Goal: Task Accomplishment & Management: Use online tool/utility

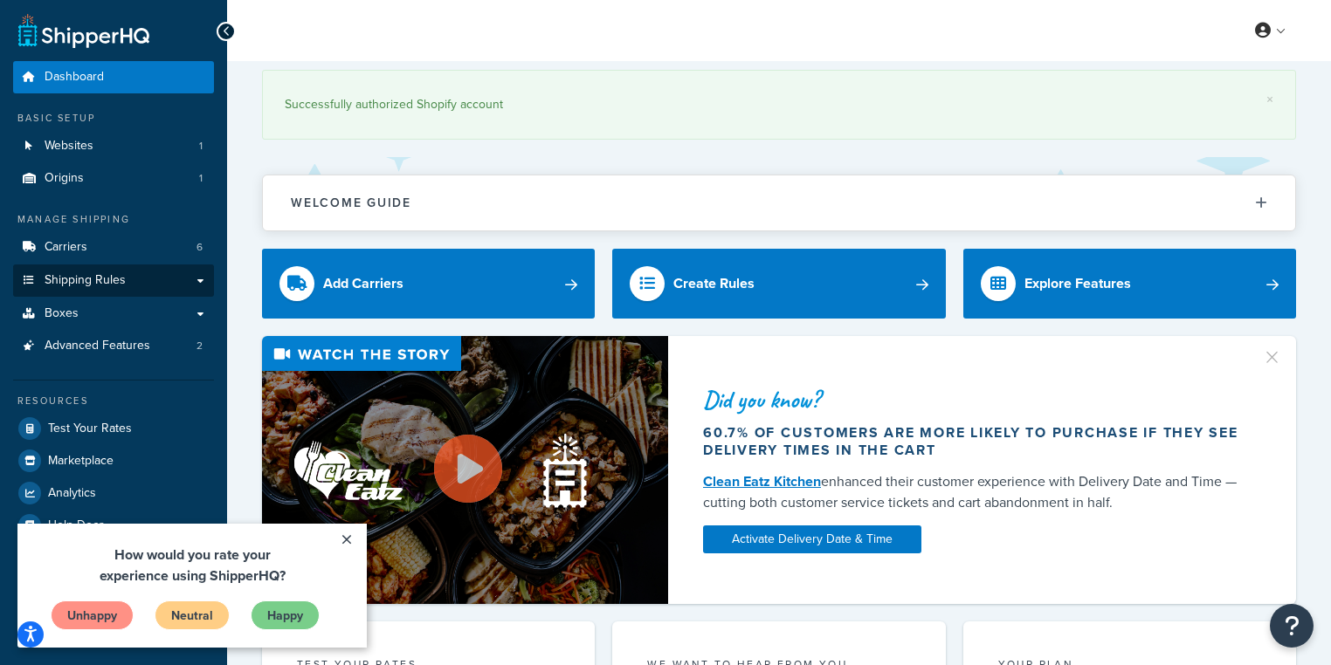
click at [96, 279] on span "Shipping Rules" at bounding box center [85, 280] width 81 height 15
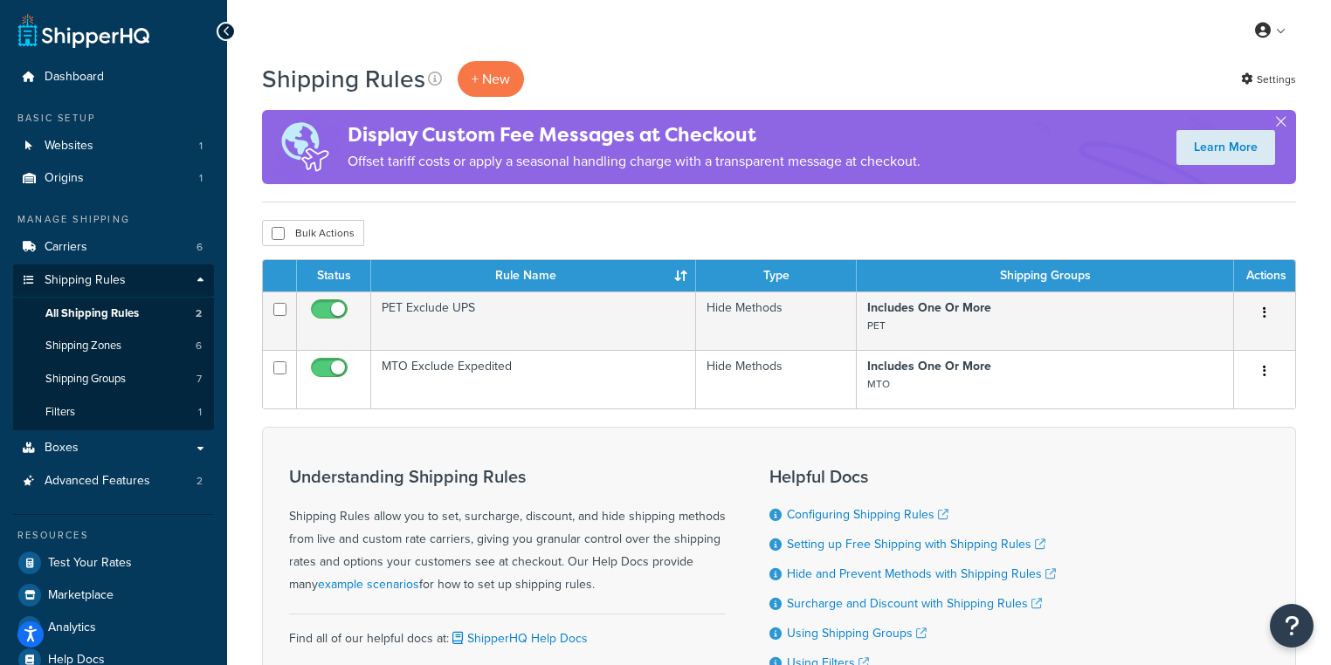
click at [1274, 119] on div "Display Custom Fee Messages at Checkout Offset tariff costs or apply a seasonal…" at bounding box center [779, 147] width 1034 height 74
click at [1282, 123] on button "button" at bounding box center [1280, 125] width 4 height 4
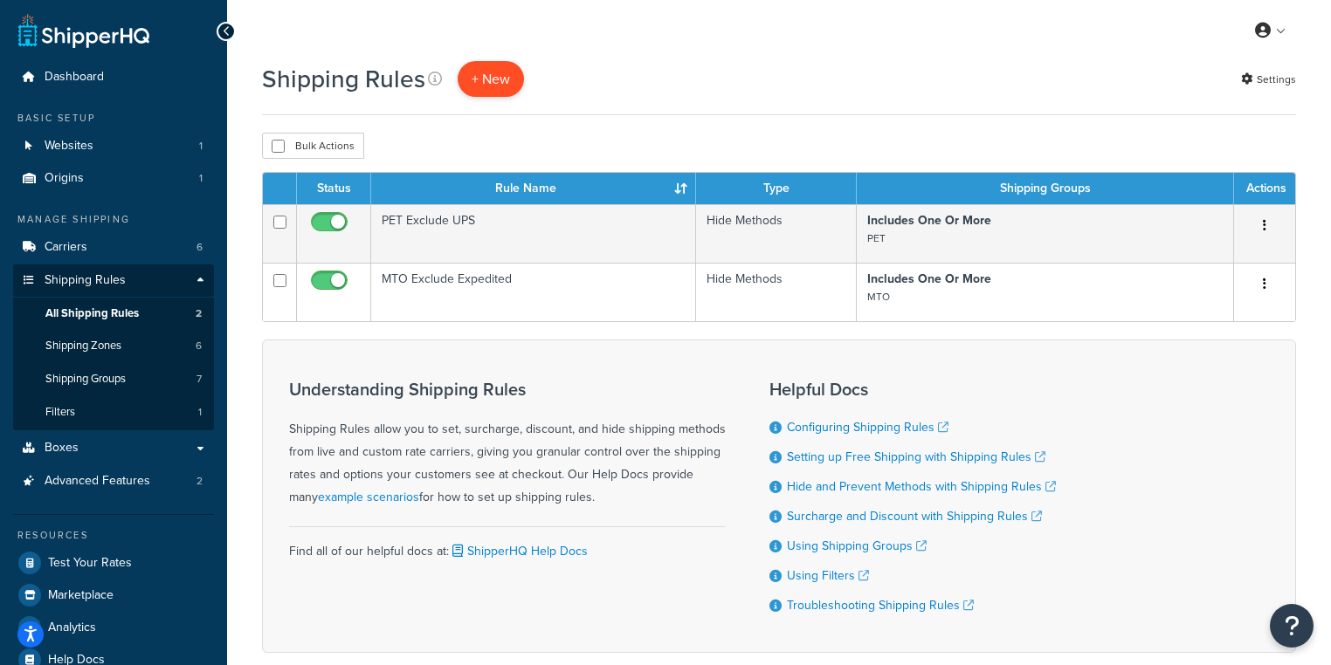
click at [496, 79] on p "+ New" at bounding box center [491, 79] width 66 height 36
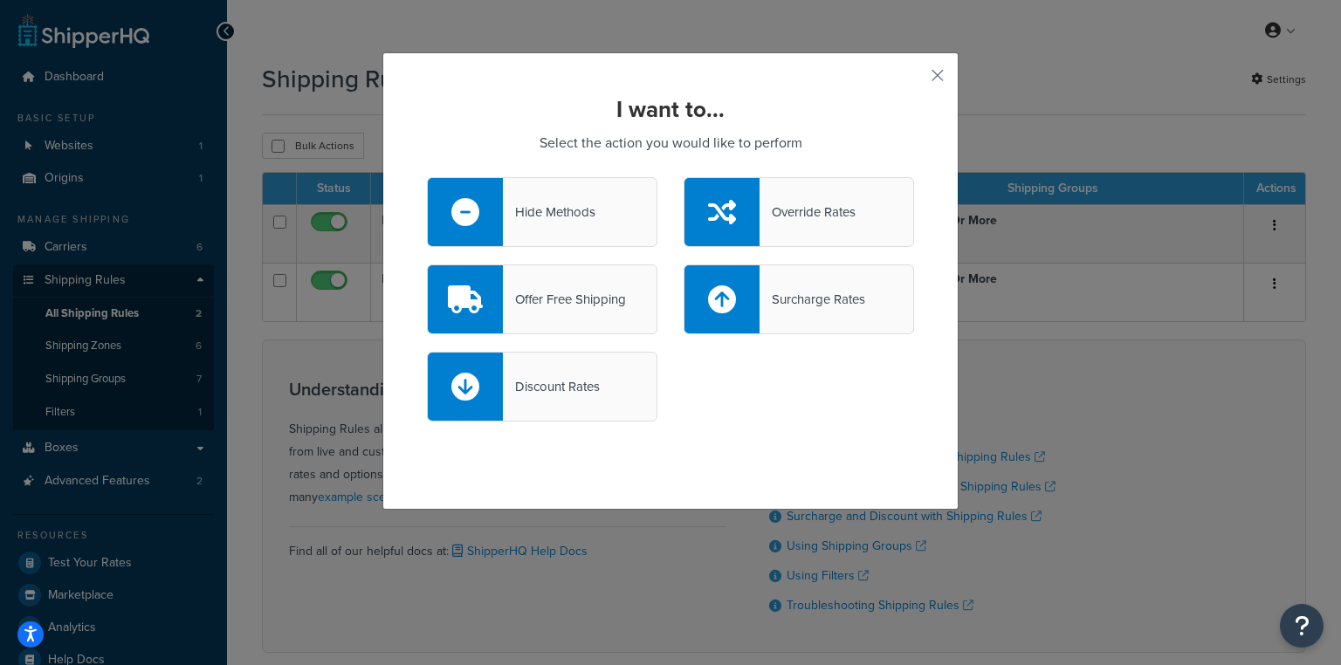
click at [796, 310] on div "Surcharge Rates" at bounding box center [813, 299] width 106 height 24
click at [0, 0] on input "Surcharge Rates" at bounding box center [0, 0] width 0 height 0
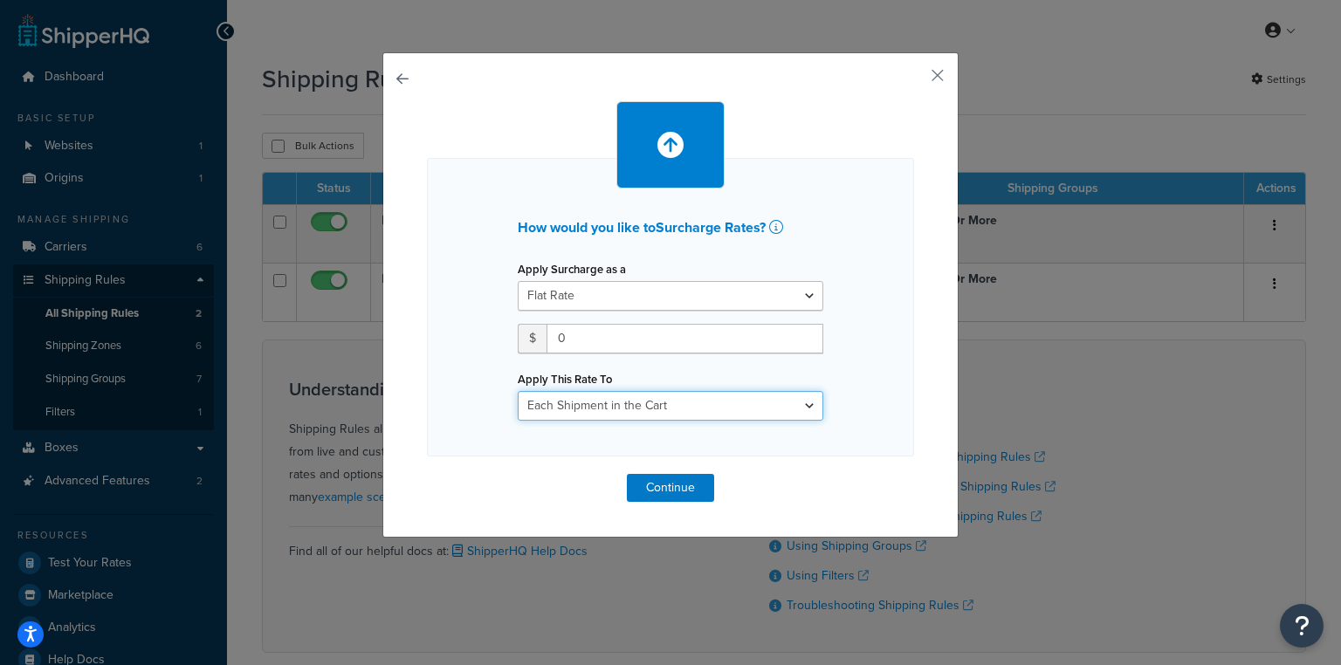
click at [639, 410] on select "Each Shipment in the Cart Each Shipping Group in the Cart Each Item within a Sh…" at bounding box center [671, 406] width 306 height 30
click at [861, 360] on div "How would you like to Surcharge Rates ? Apply Surcharge as a Flat Rate Percenta…" at bounding box center [670, 307] width 487 height 299
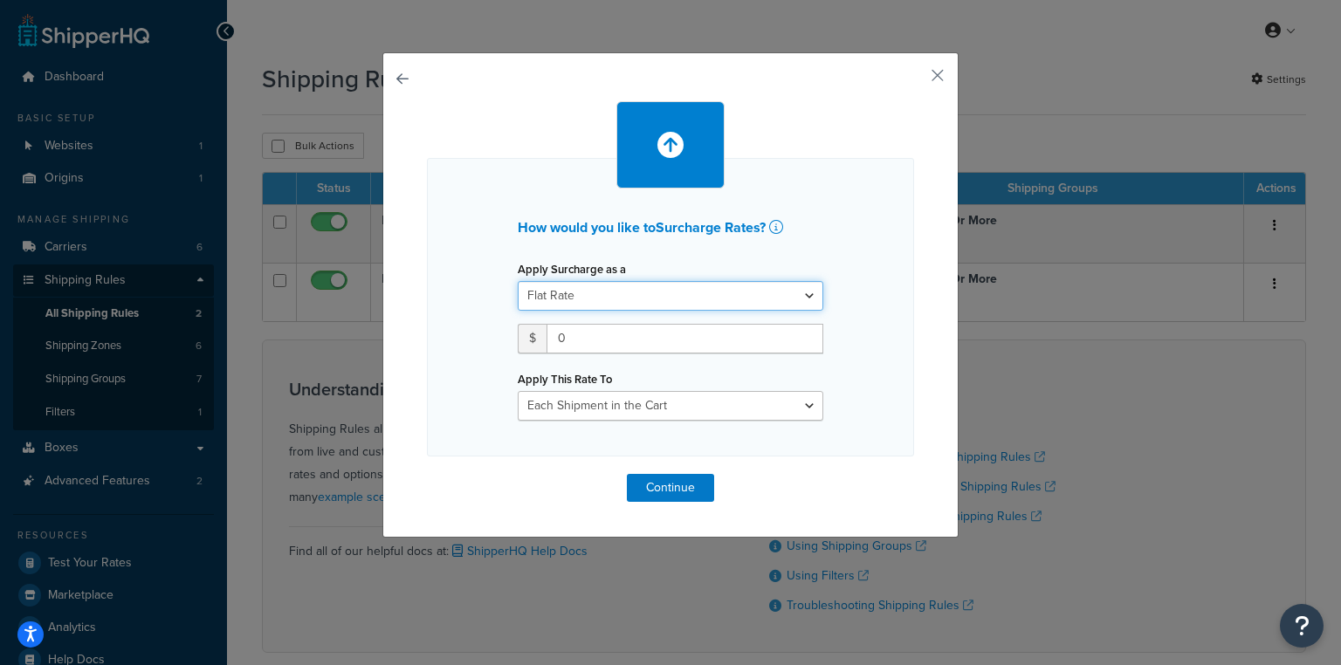
click at [729, 295] on select "Flat Rate Percentage Flat Rate & Percentage" at bounding box center [671, 296] width 306 height 30
click at [863, 291] on div "How would you like to Surcharge Rates ? Apply Surcharge as a Flat Rate Percenta…" at bounding box center [670, 307] width 487 height 299
click at [611, 335] on input "0" at bounding box center [685, 339] width 277 height 30
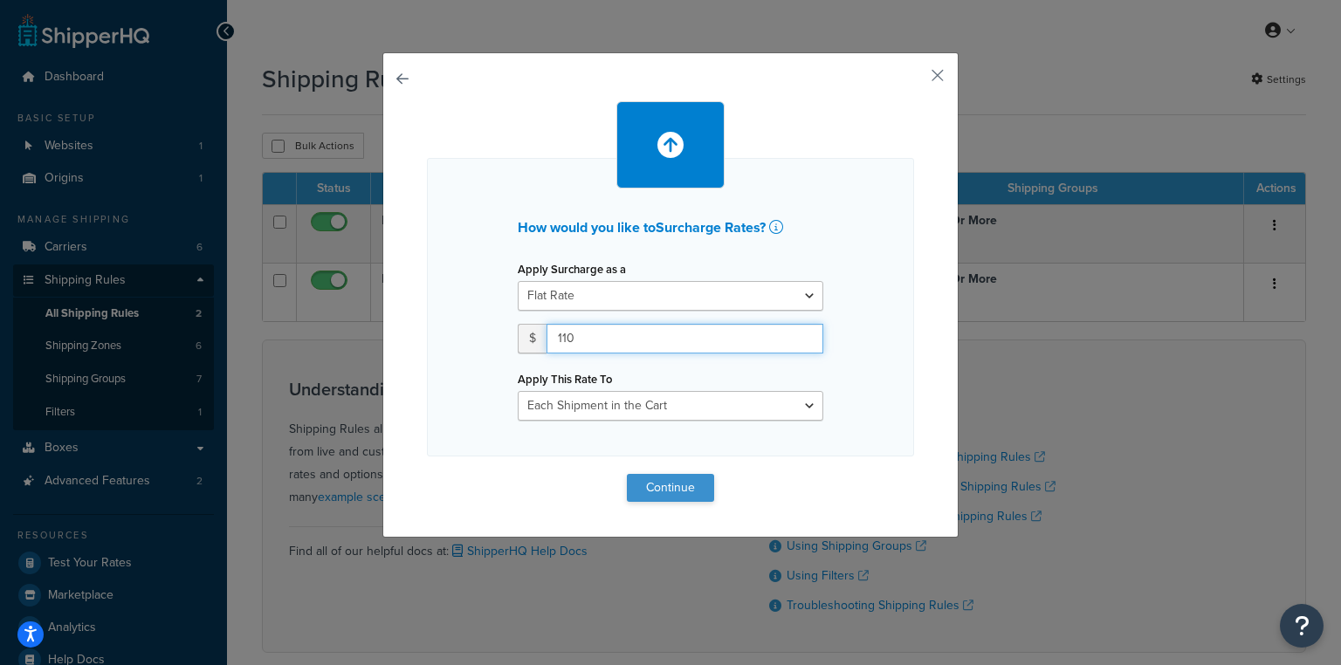
type input "110"
click at [689, 475] on button "Continue" at bounding box center [670, 488] width 87 height 28
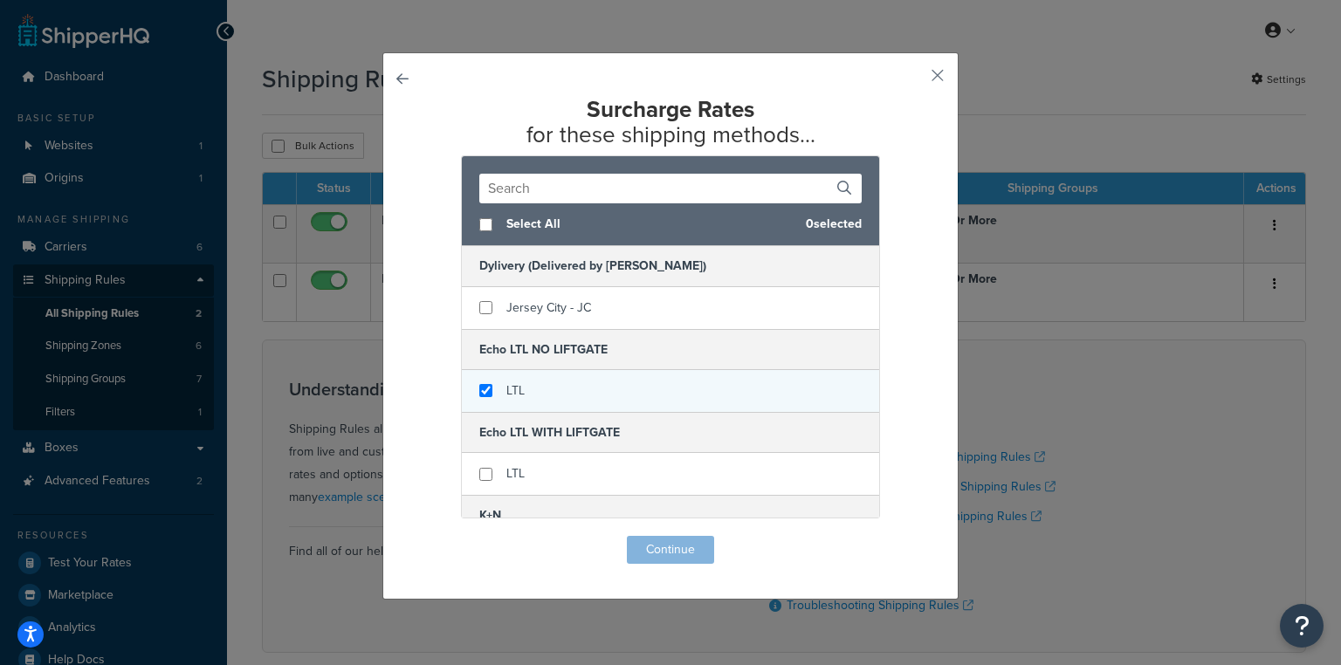
checkbox input "true"
click at [506, 391] on span "LTL" at bounding box center [515, 391] width 18 height 18
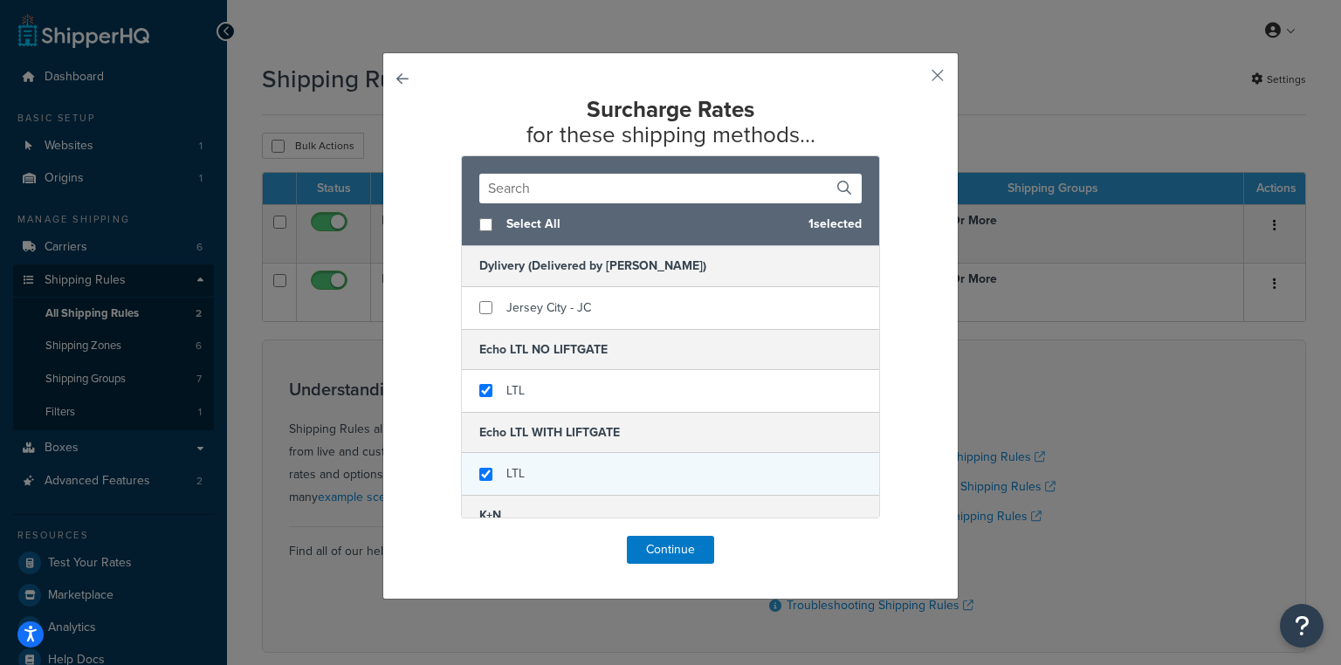
checkbox input "true"
click at [517, 463] on div "LTL" at bounding box center [515, 474] width 18 height 24
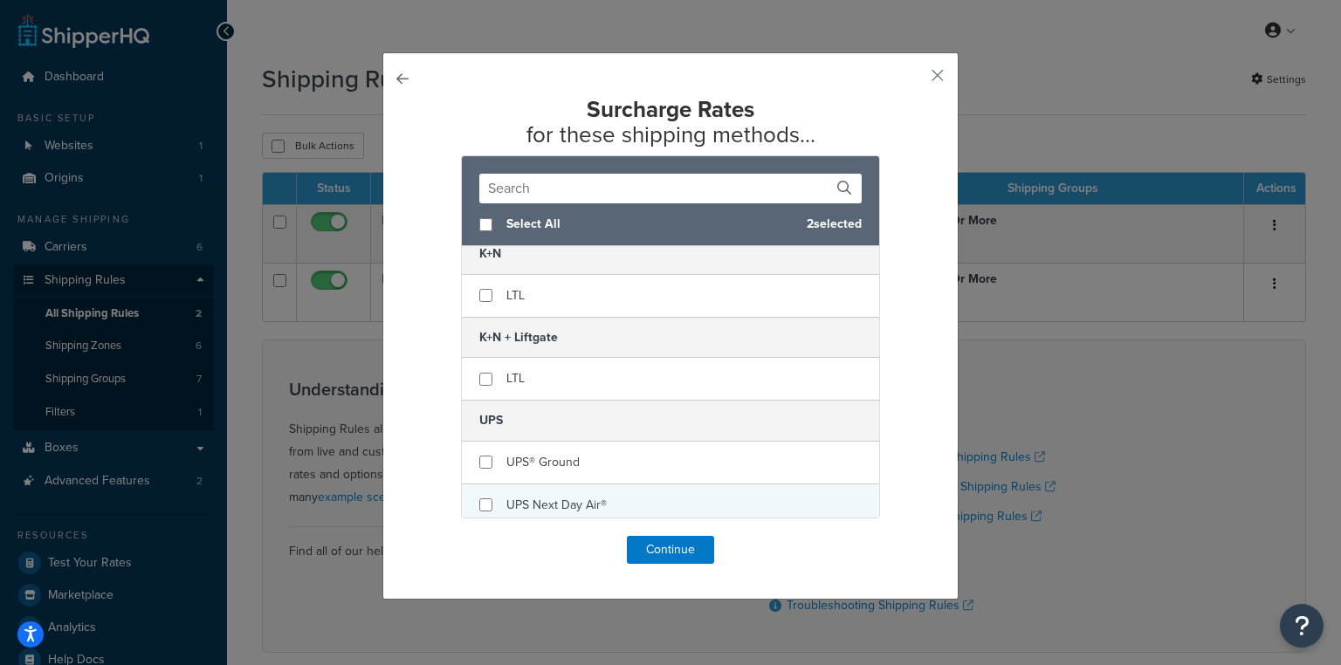
scroll to position [279, 0]
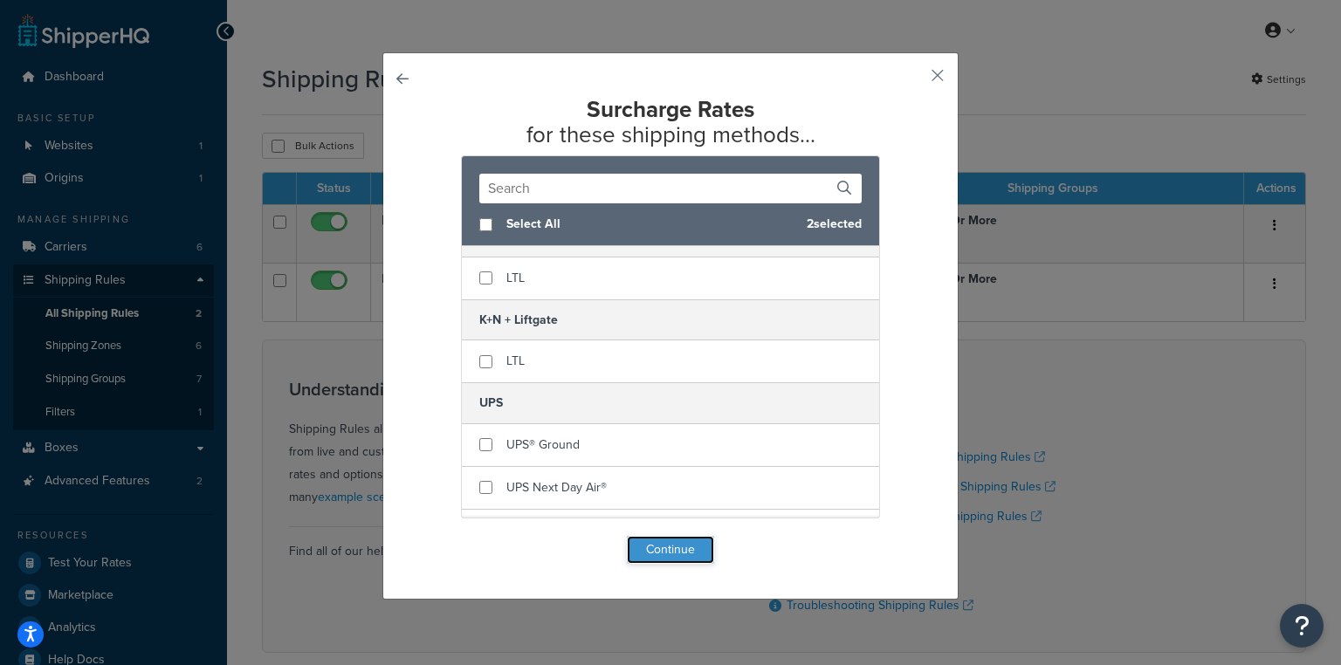
click at [678, 545] on button "Continue" at bounding box center [670, 550] width 87 height 28
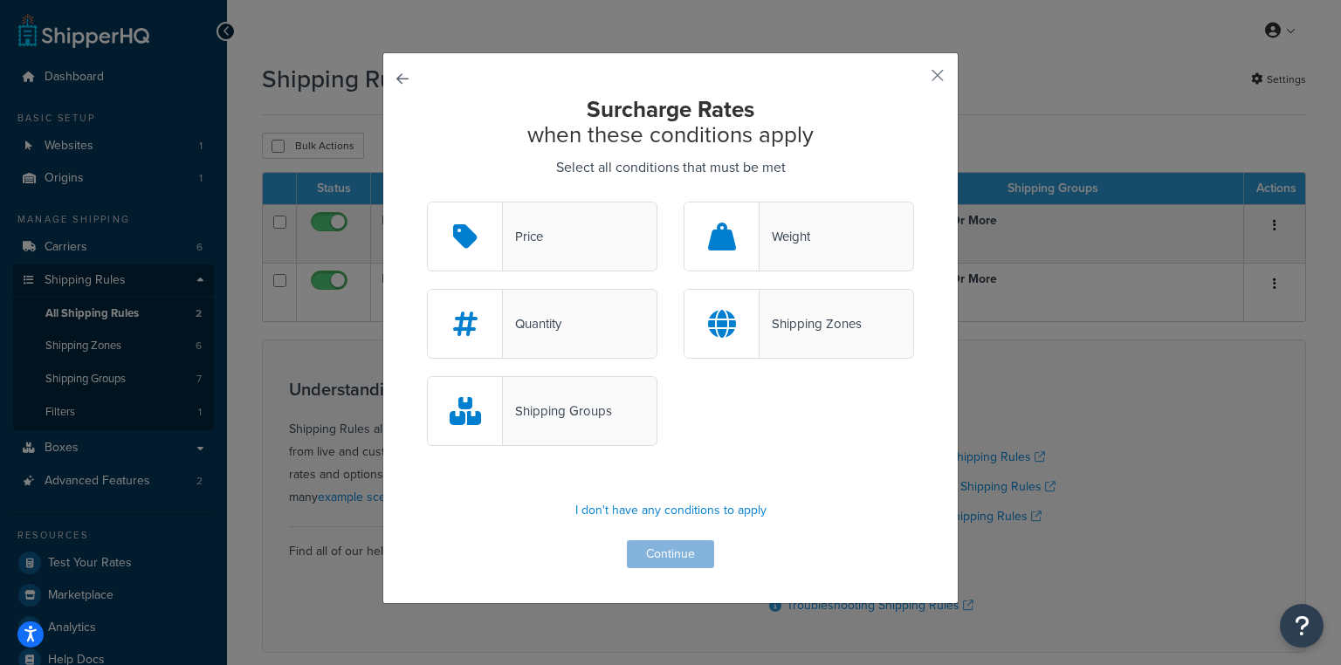
click at [618, 423] on div "Shipping Groups" at bounding box center [542, 411] width 231 height 70
click at [0, 0] on input "Shipping Groups" at bounding box center [0, 0] width 0 height 0
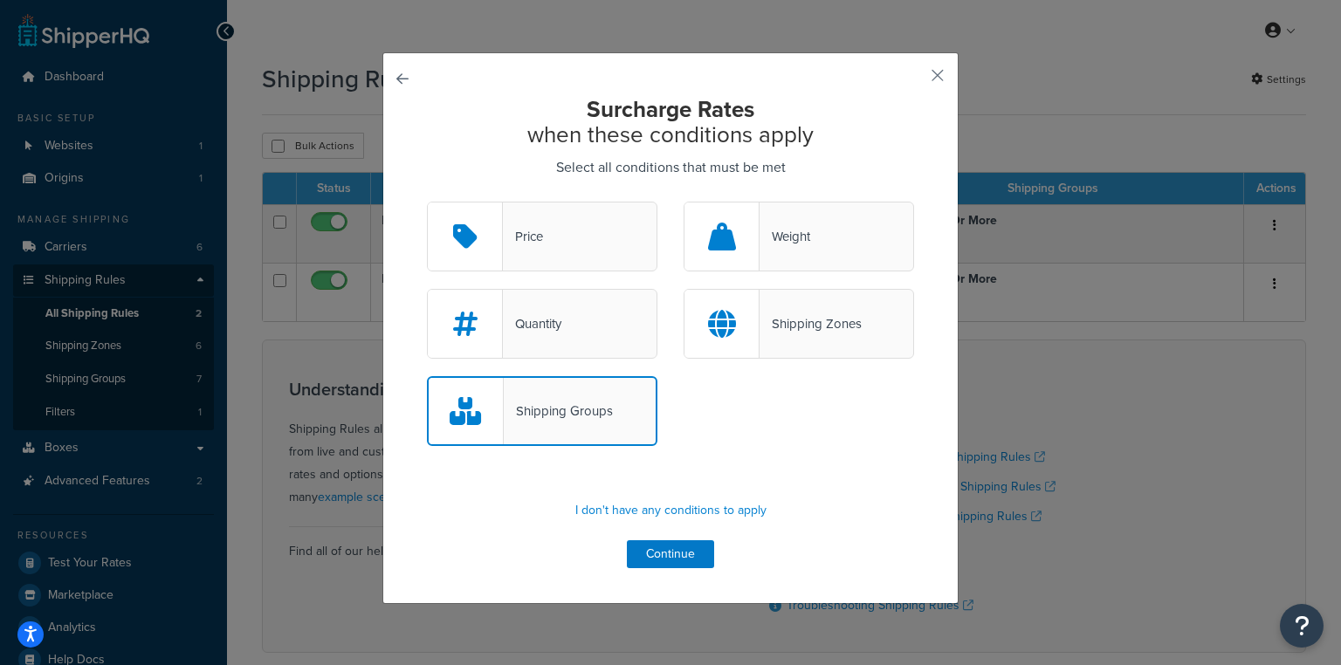
click at [815, 346] on div "Shipping Zones" at bounding box center [799, 324] width 231 height 70
click at [0, 0] on input "Shipping Zones" at bounding box center [0, 0] width 0 height 0
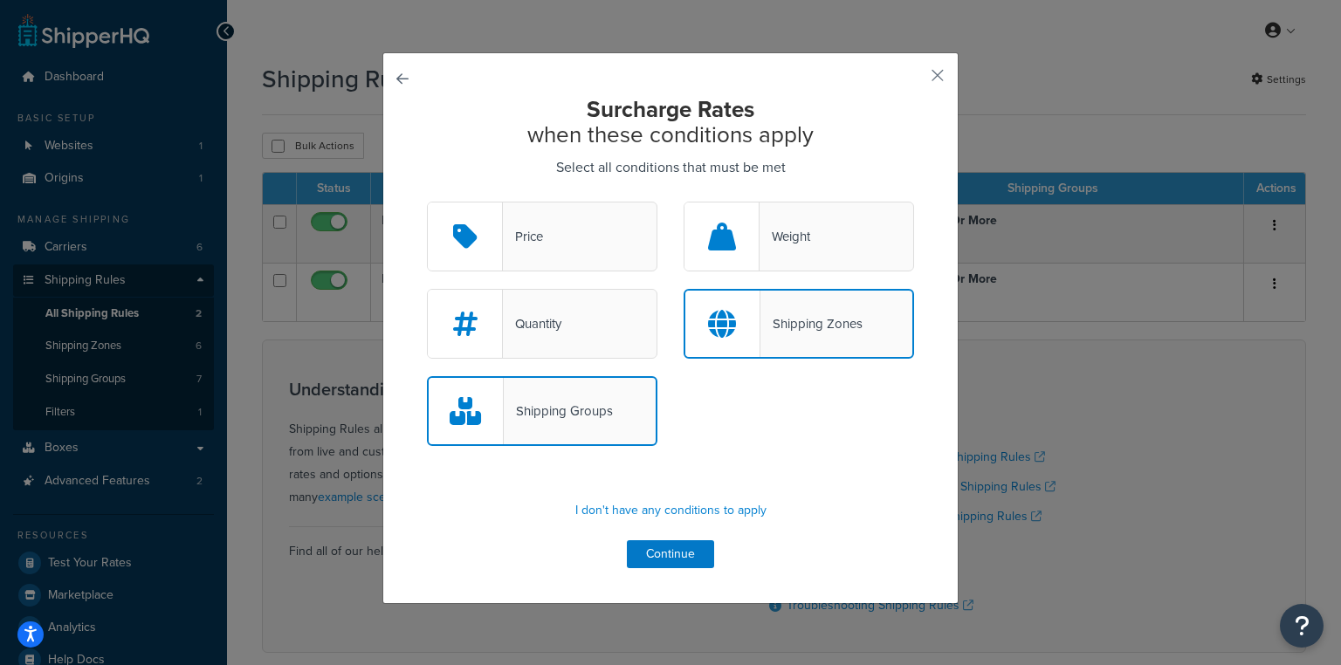
click at [620, 409] on div "Shipping Groups" at bounding box center [542, 411] width 231 height 70
click at [0, 0] on input "Shipping Groups" at bounding box center [0, 0] width 0 height 0
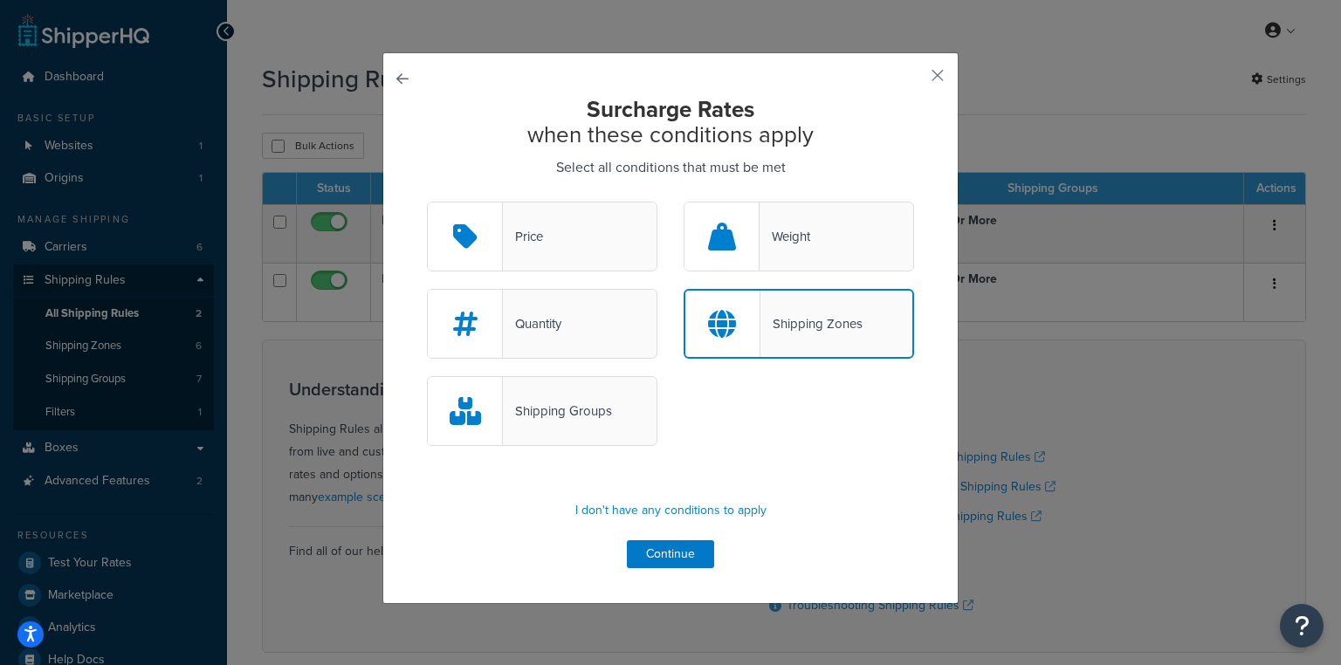
click at [789, 322] on div "Shipping Zones" at bounding box center [812, 324] width 102 height 24
click at [0, 0] on input "Shipping Zones" at bounding box center [0, 0] width 0 height 0
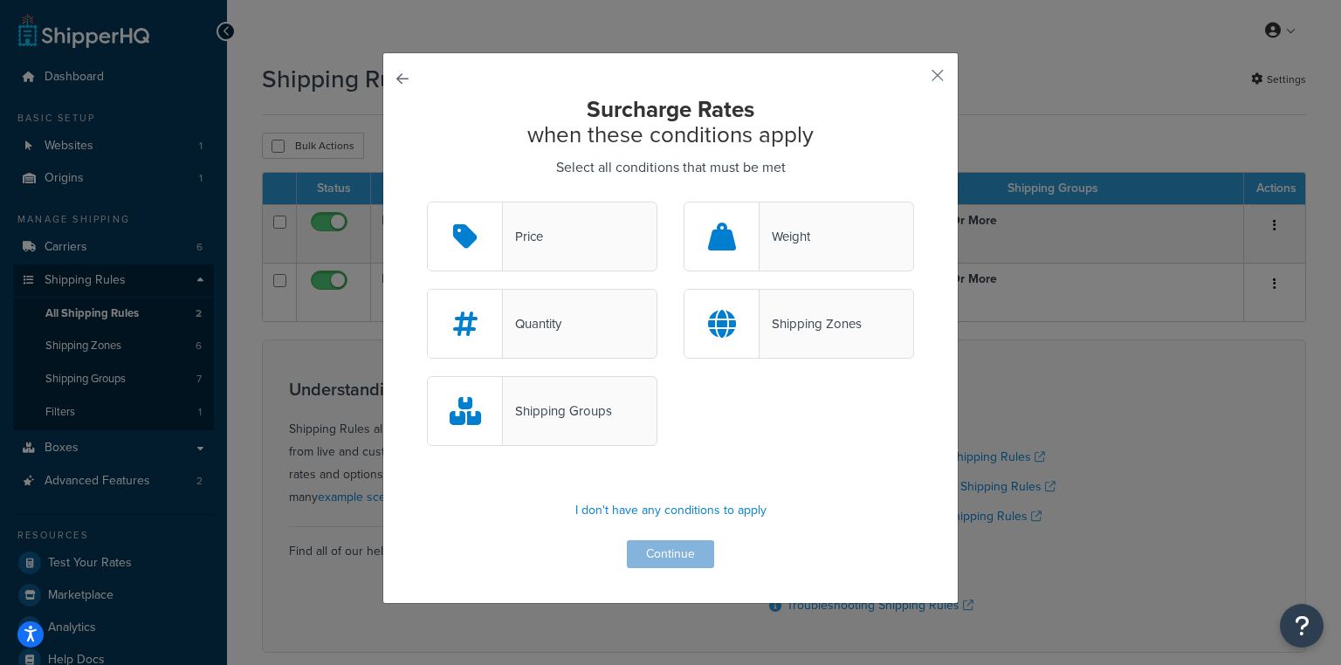
click at [789, 328] on div "Shipping Zones" at bounding box center [811, 324] width 102 height 24
click at [0, 0] on input "Shipping Zones" at bounding box center [0, 0] width 0 height 0
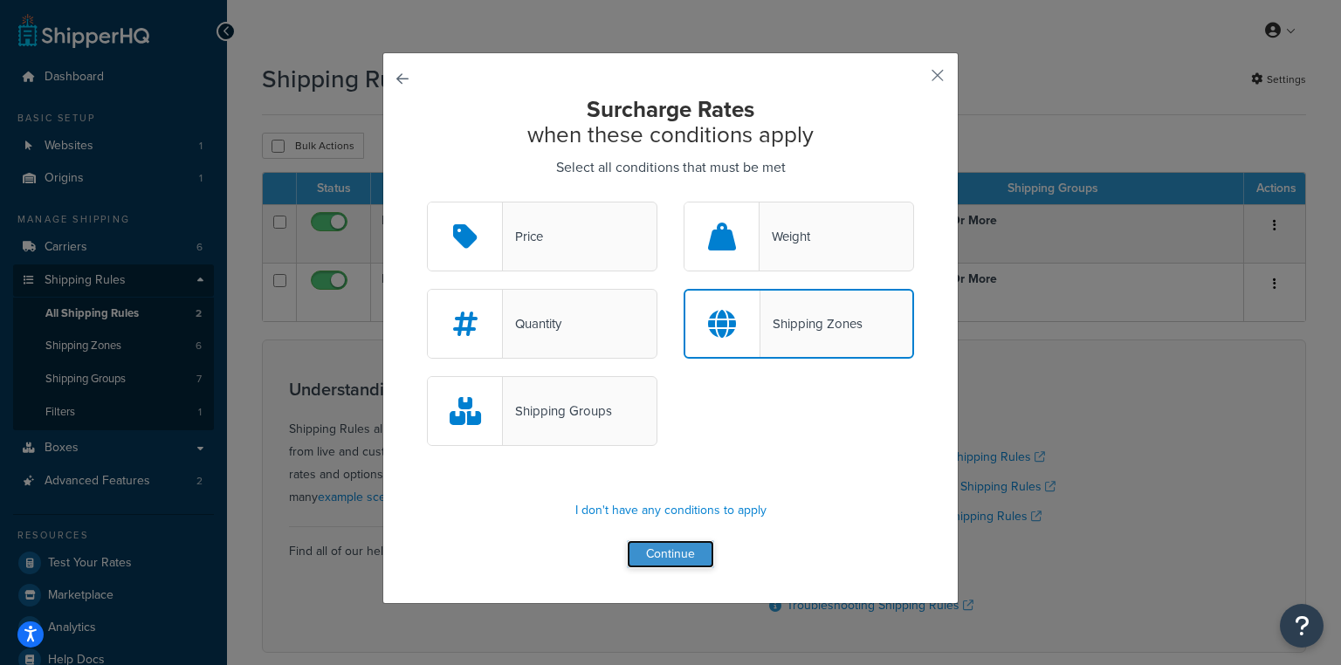
click at [677, 555] on button "Continue" at bounding box center [670, 554] width 87 height 28
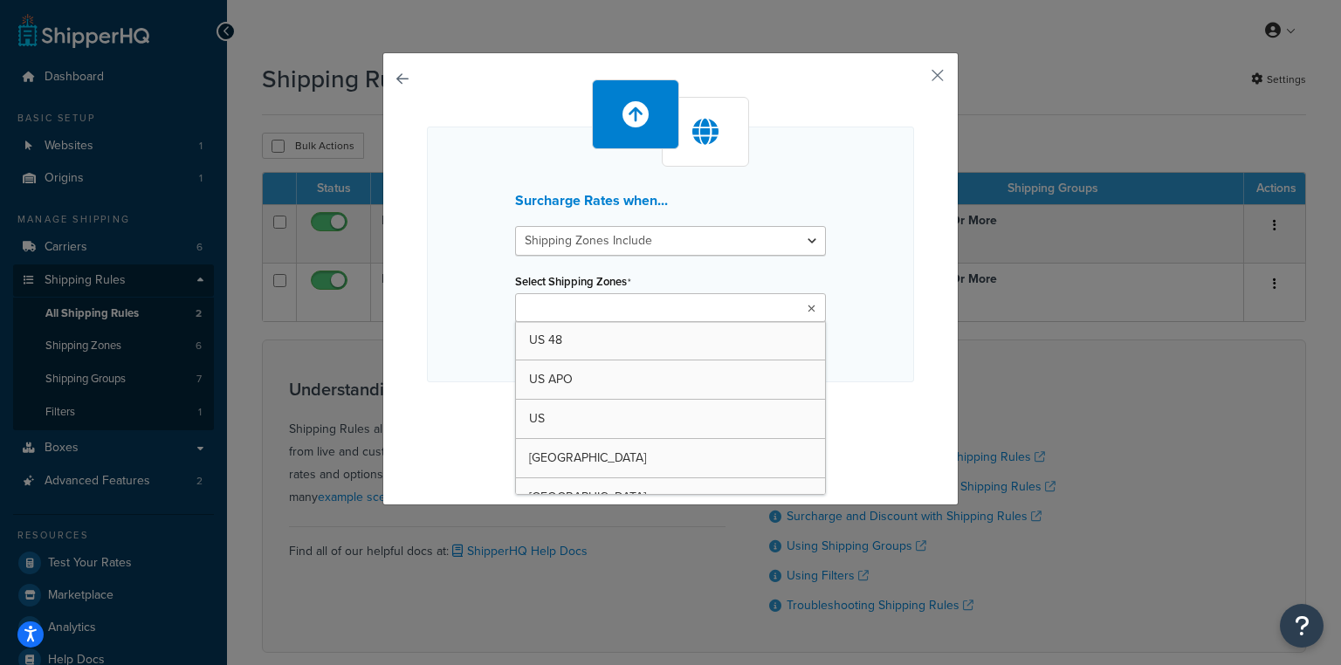
click at [746, 307] on ul at bounding box center [670, 307] width 311 height 29
click at [898, 394] on div "Surcharge Rates when... Shipping Zones Include Shipping Zones Do Not Include Se…" at bounding box center [670, 274] width 487 height 390
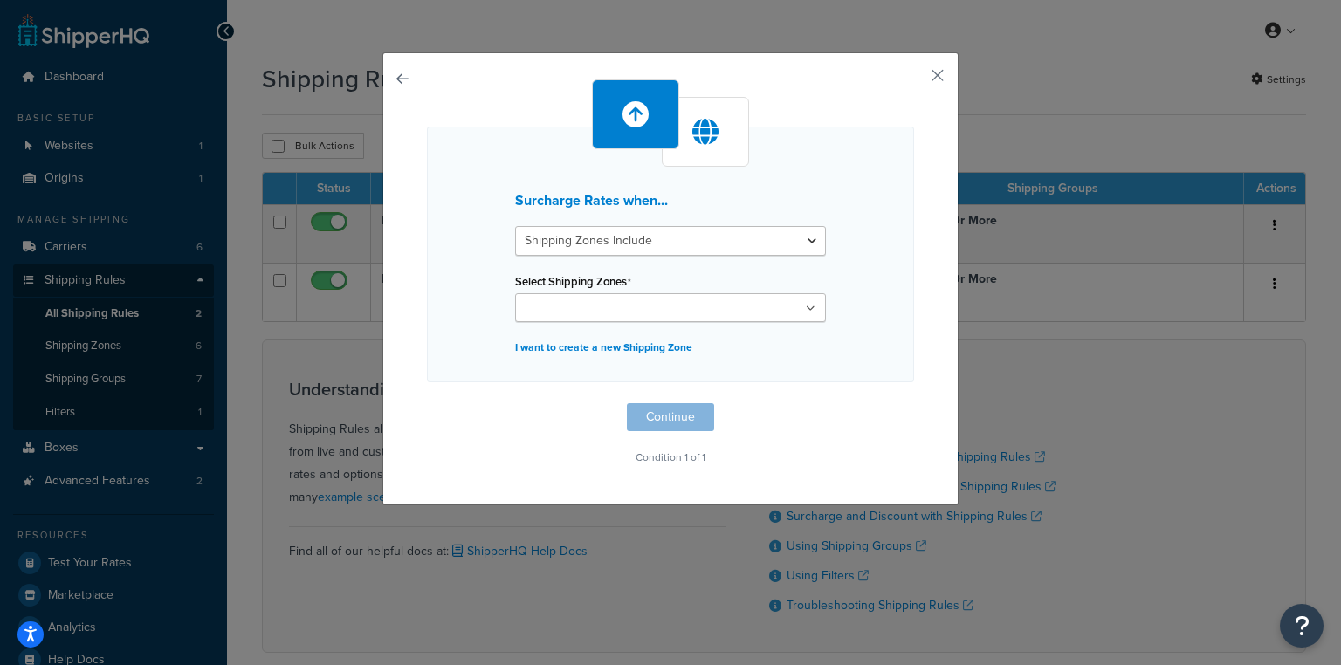
click at [427, 403] on button "button" at bounding box center [427, 403] width 0 height 0
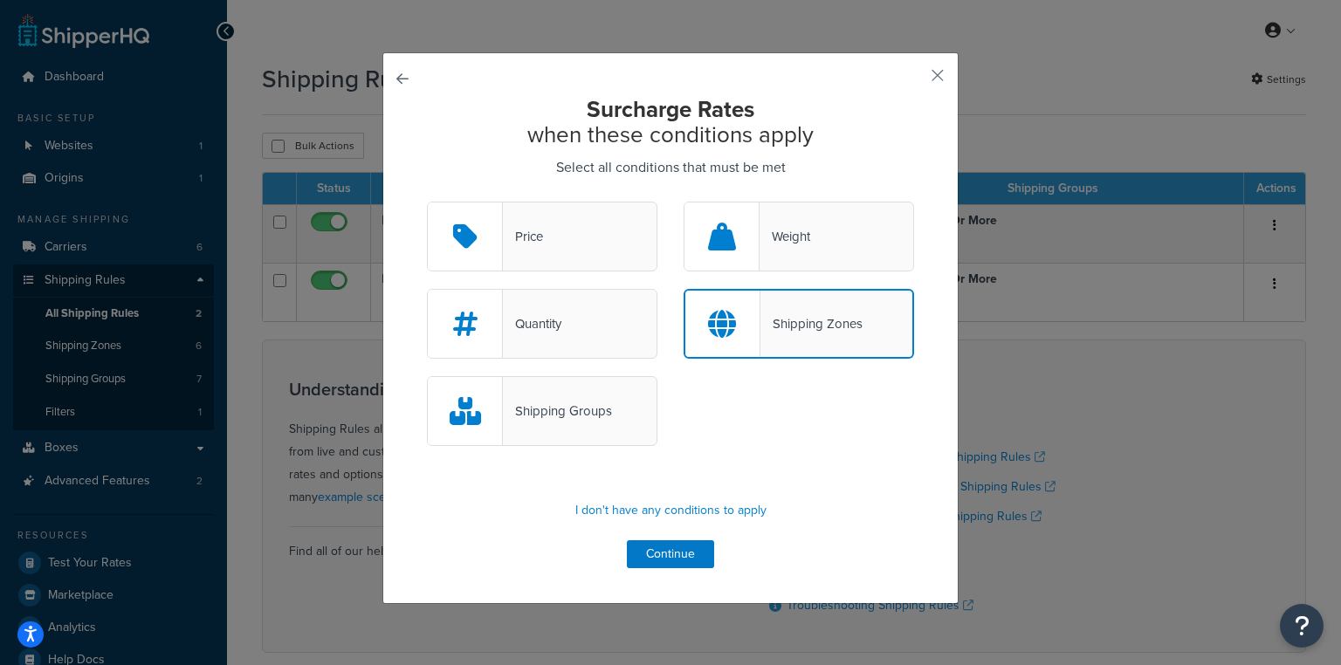
click at [427, 202] on button "button" at bounding box center [427, 202] width 0 height 0
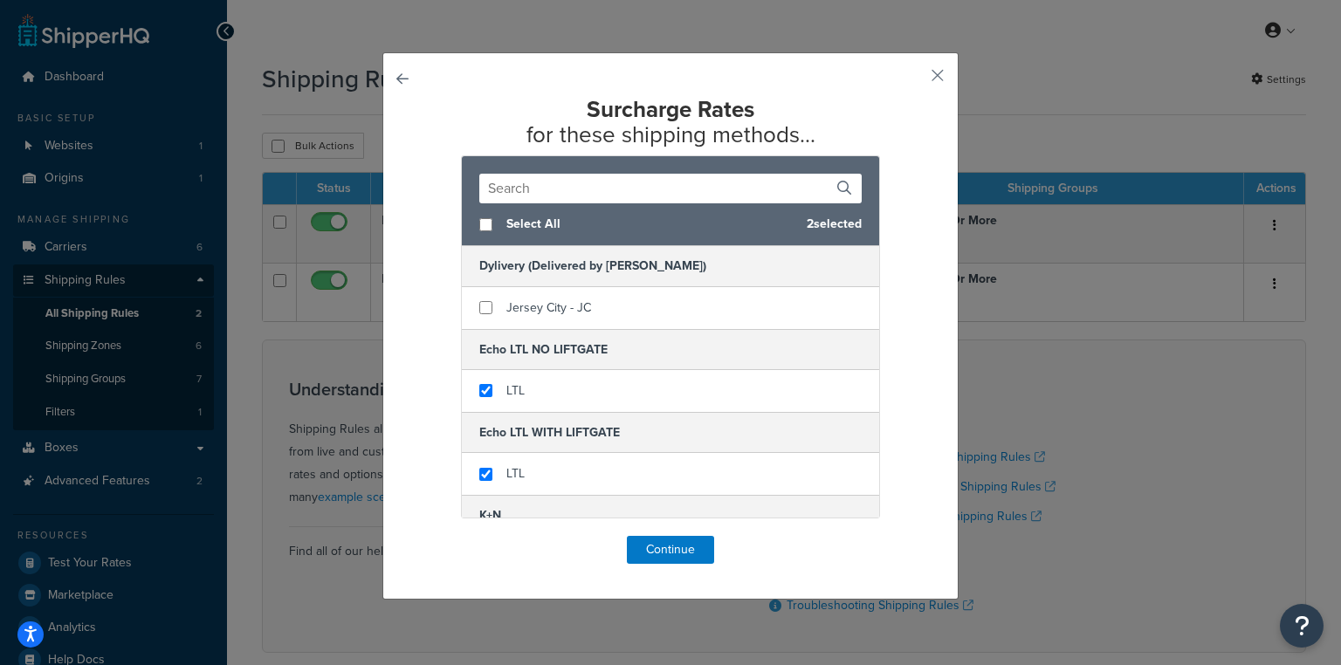
click at [427, 536] on button "button" at bounding box center [427, 536] width 0 height 0
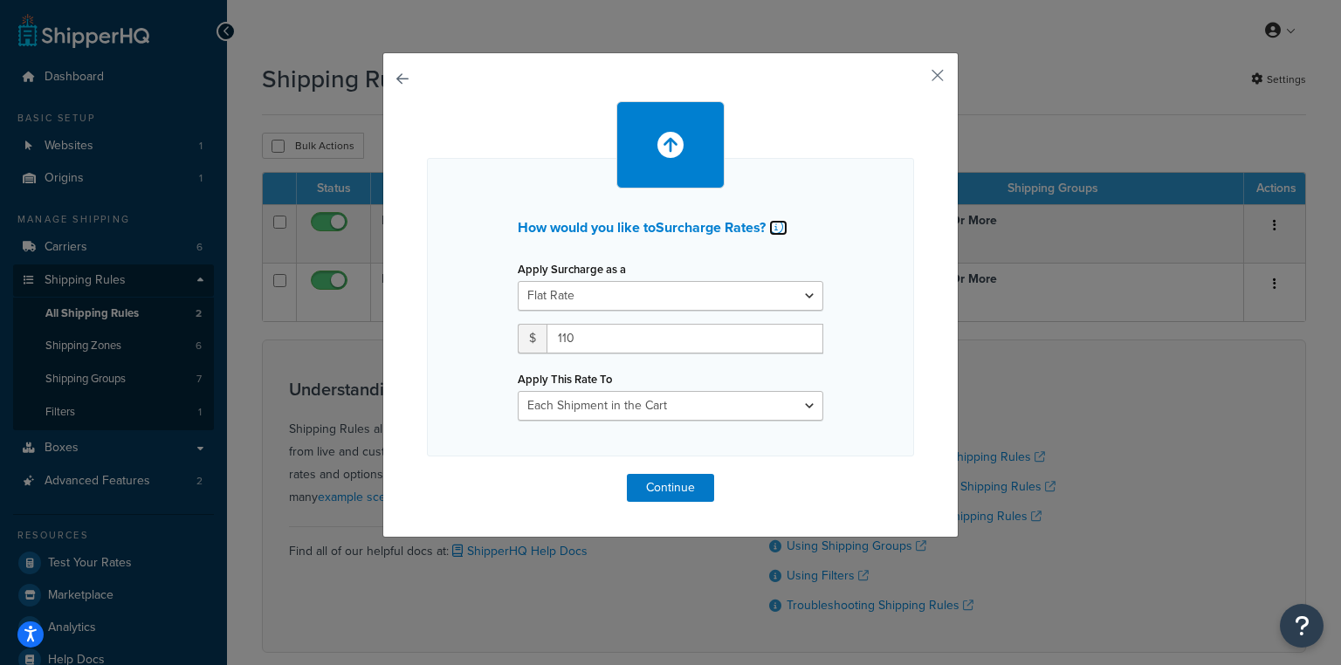
click at [775, 222] on icon at bounding box center [776, 227] width 14 height 14
click at [661, 490] on button "Continue" at bounding box center [670, 488] width 87 height 28
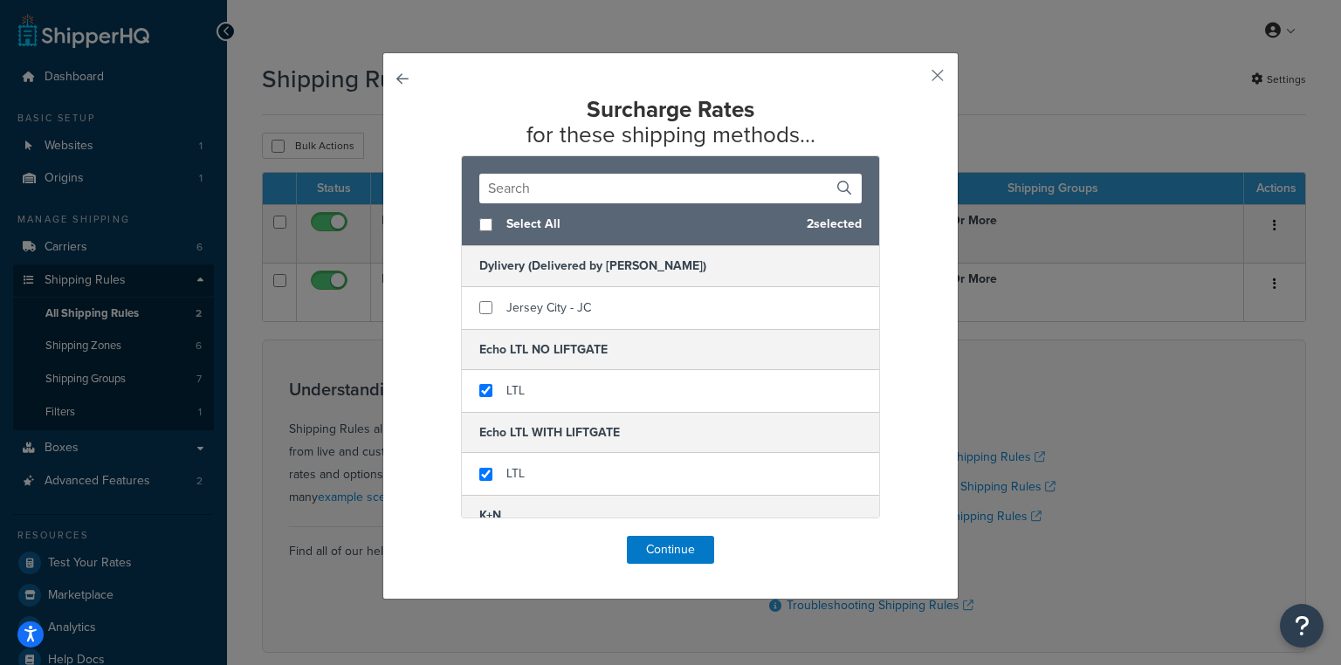
scroll to position [70, 0]
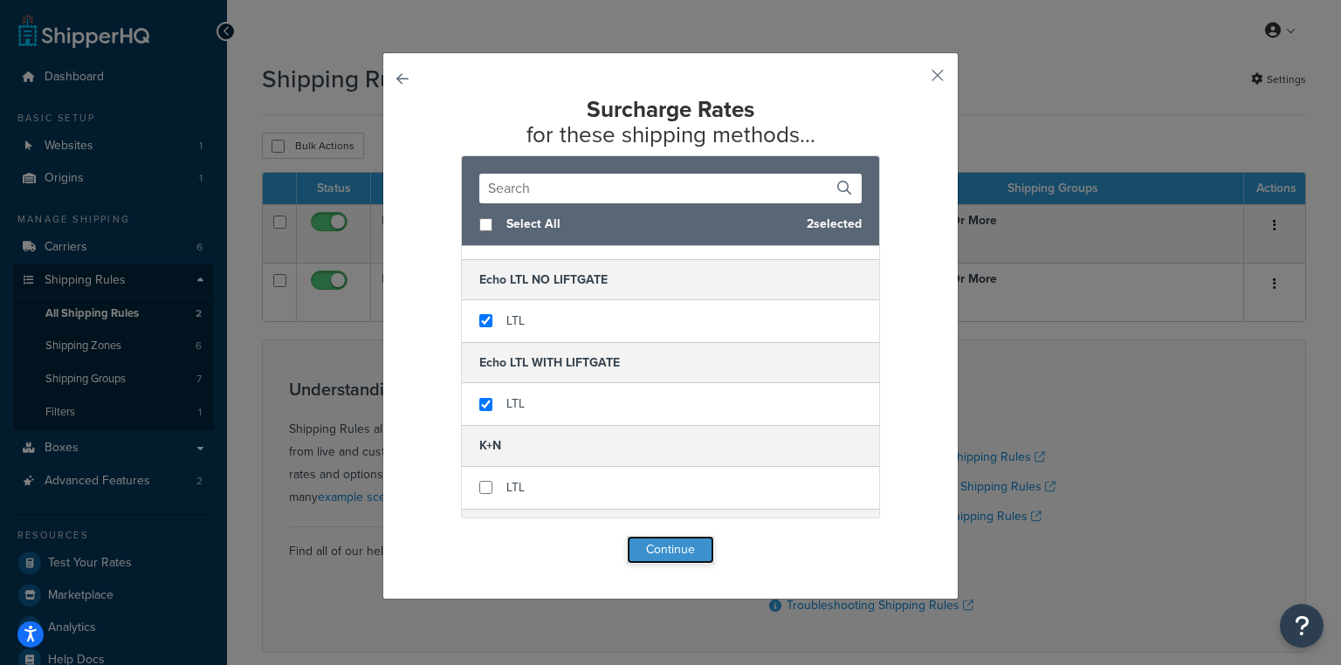
click at [661, 551] on button "Continue" at bounding box center [670, 550] width 87 height 28
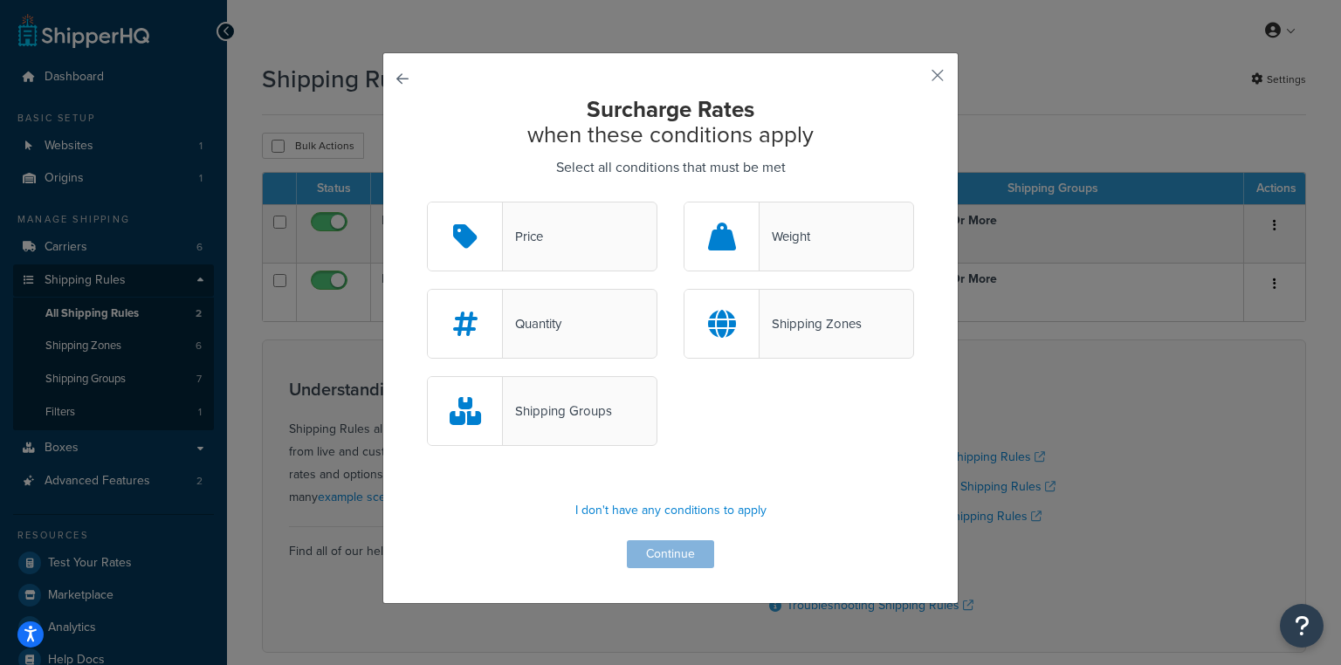
click at [772, 341] on div "Shipping Zones" at bounding box center [799, 324] width 231 height 70
click at [0, 0] on input "Shipping Zones" at bounding box center [0, 0] width 0 height 0
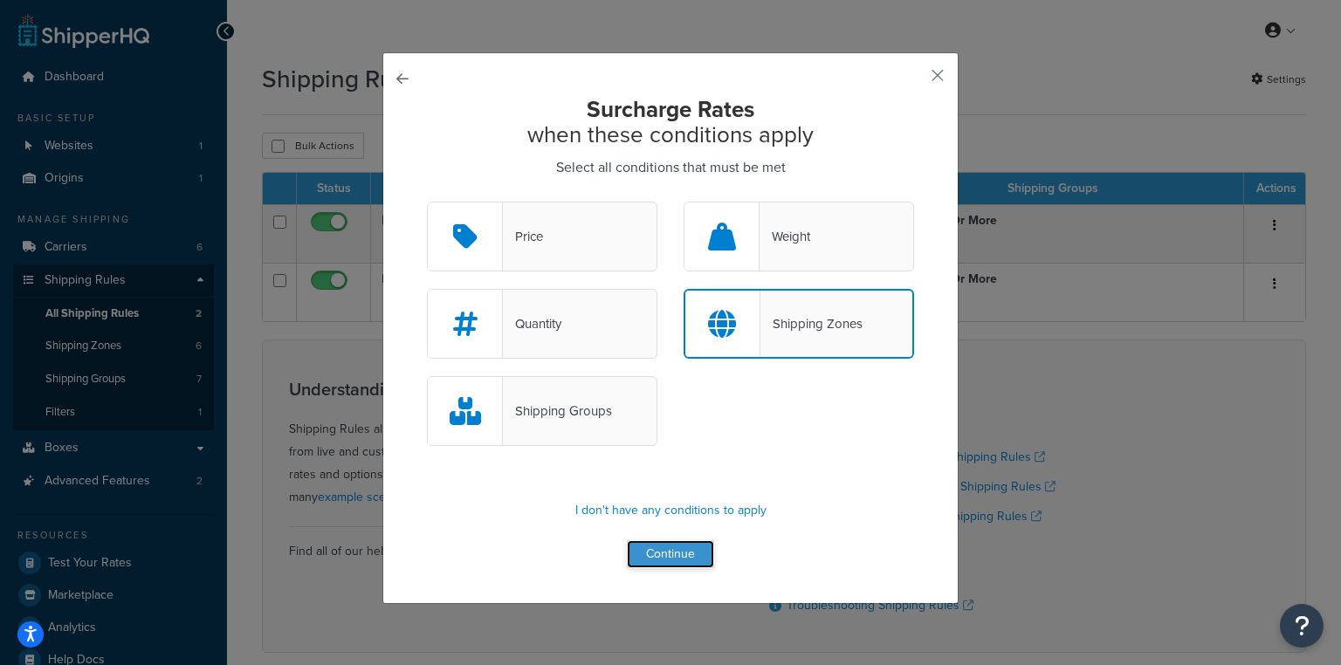
click at [682, 561] on button "Continue" at bounding box center [670, 554] width 87 height 28
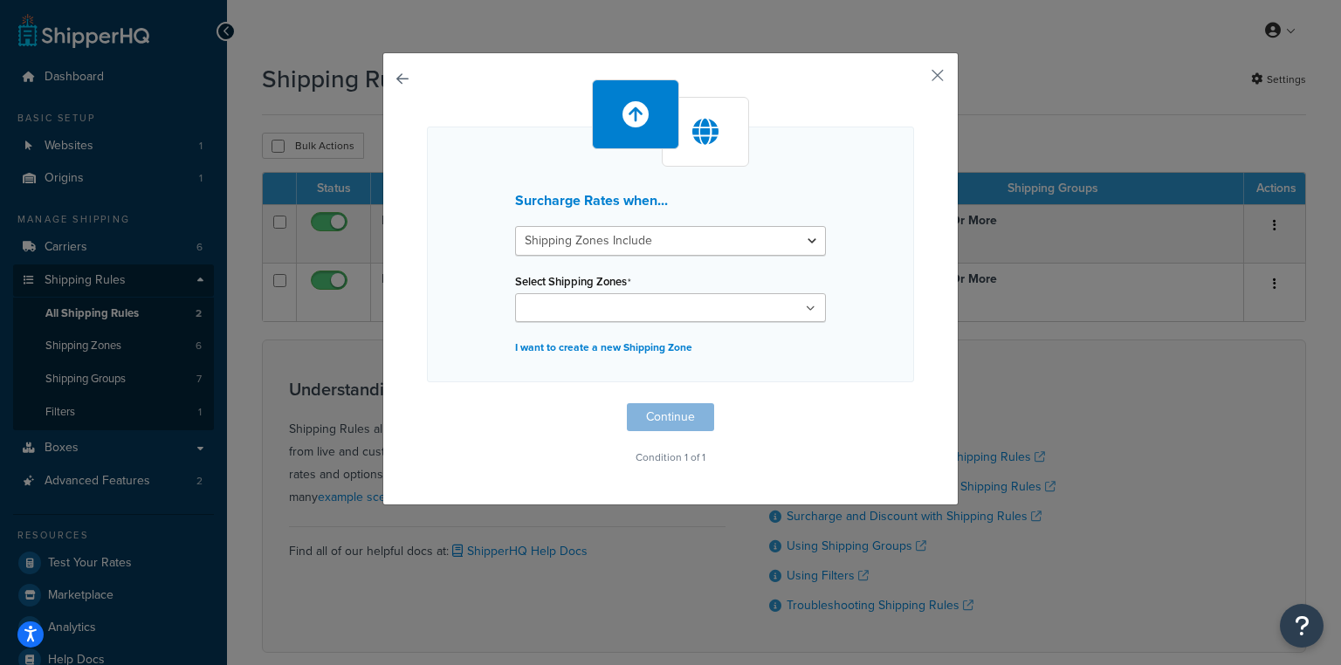
click at [701, 304] on ul at bounding box center [670, 307] width 311 height 29
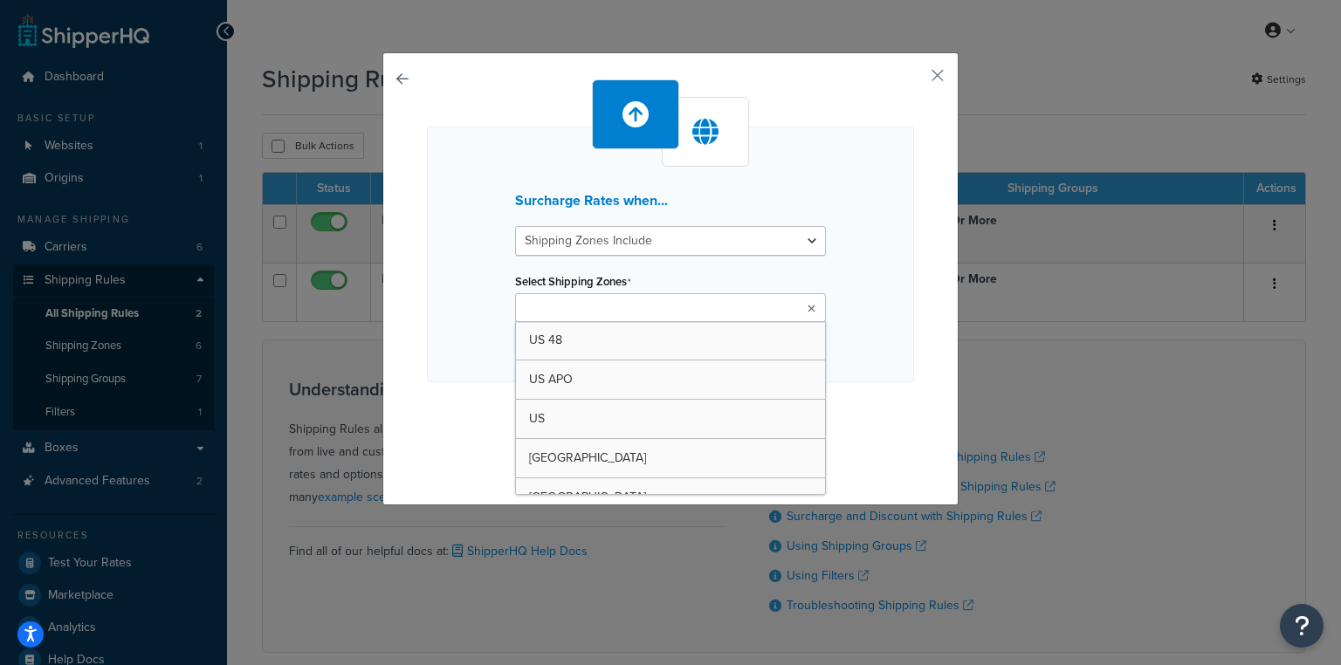
click at [688, 255] on div "Surcharge Rates when... Shipping Zones Include Shipping Zones Do Not Include Se…" at bounding box center [670, 255] width 487 height 256
click at [699, 306] on ul at bounding box center [670, 307] width 311 height 29
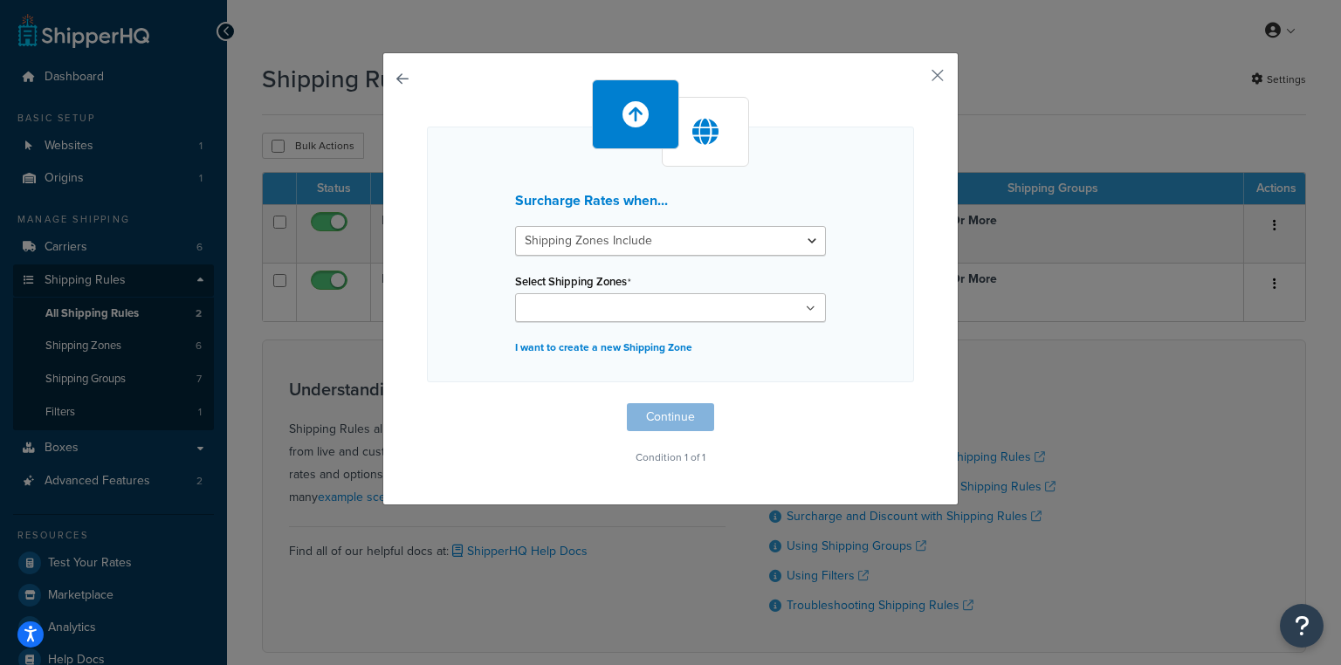
click at [871, 381] on div "Surcharge Rates when... Shipping Zones Include Shipping Zones Do Not Include Se…" at bounding box center [670, 274] width 487 height 390
